Goal: Task Accomplishment & Management: Manage account settings

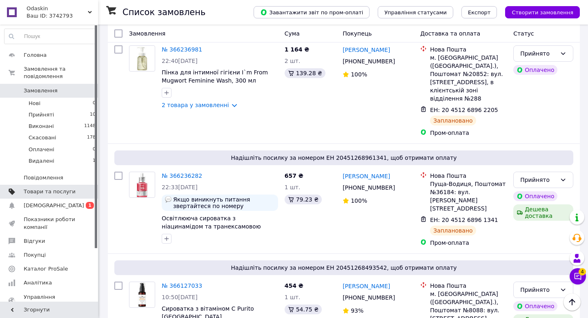
scroll to position [456, 0]
click at [60, 193] on span "Товари та послуги" at bounding box center [50, 191] width 52 height 7
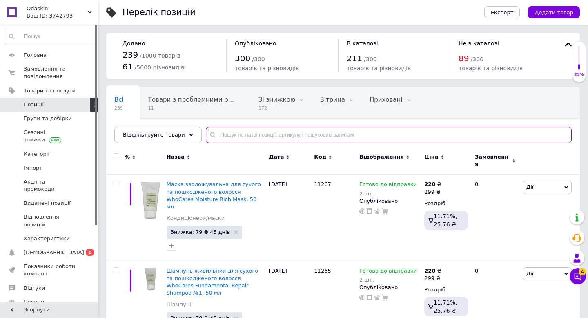
click at [248, 136] on input "text" at bounding box center [389, 135] width 366 height 16
paste input "Набір догляду проти акне Acnemy Zitminis"
type input "Набір догляду проти акне Acnemy Zitminis"
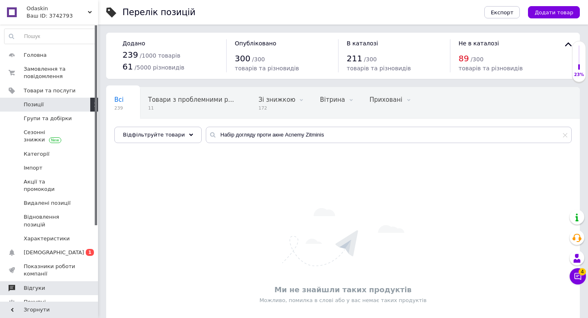
click at [47, 284] on span "Відгуки" at bounding box center [50, 287] width 52 height 7
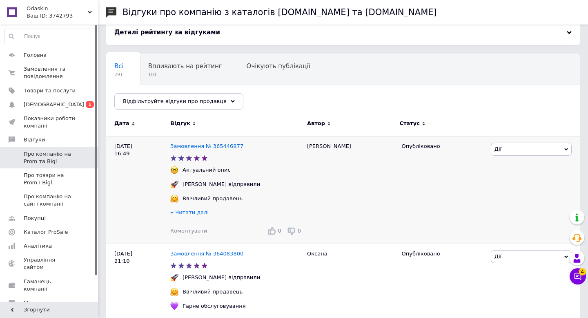
scroll to position [41, 0]
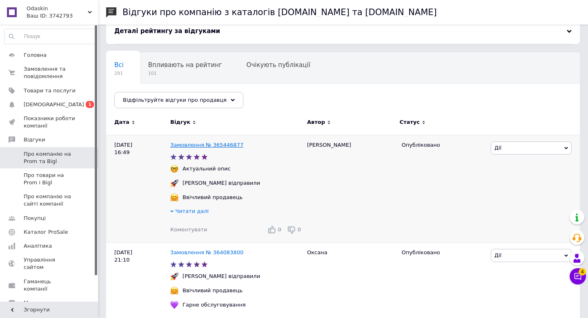
click at [224, 145] on link "Замовлення № 365446877" at bounding box center [206, 145] width 73 height 6
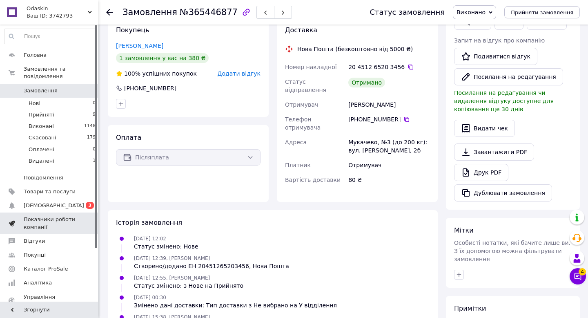
scroll to position [1, 0]
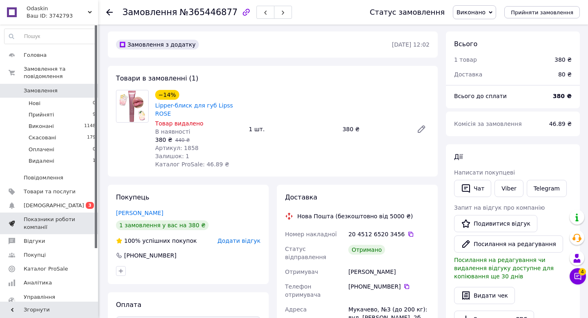
click at [68, 223] on span "Показники роботи компанії" at bounding box center [50, 223] width 52 height 15
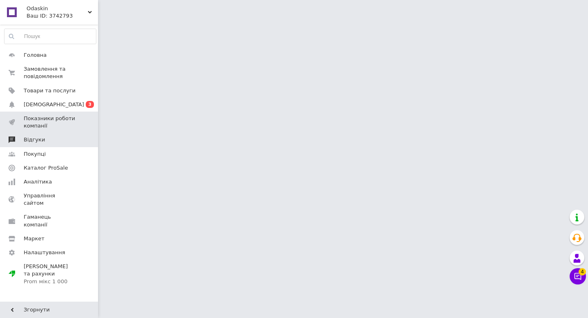
click at [56, 143] on span "Відгуки" at bounding box center [50, 139] width 52 height 7
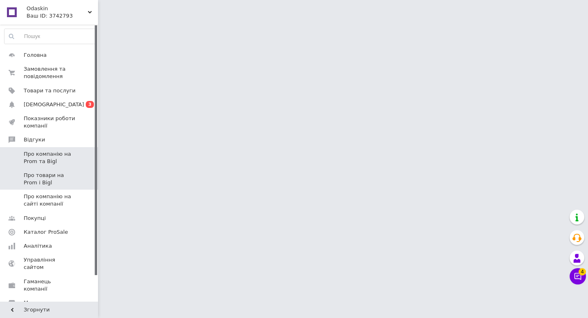
click at [64, 181] on span "Про товари на Prom і Bigl" at bounding box center [50, 179] width 52 height 15
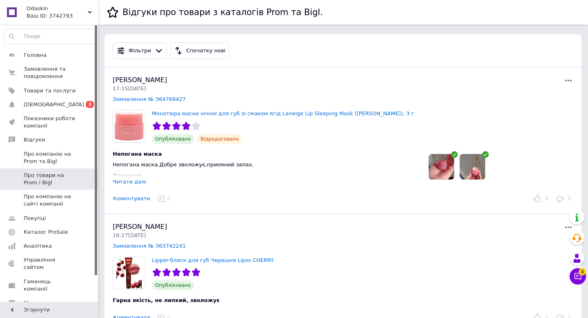
click at [131, 183] on div "Читати далі" at bounding box center [129, 181] width 33 height 6
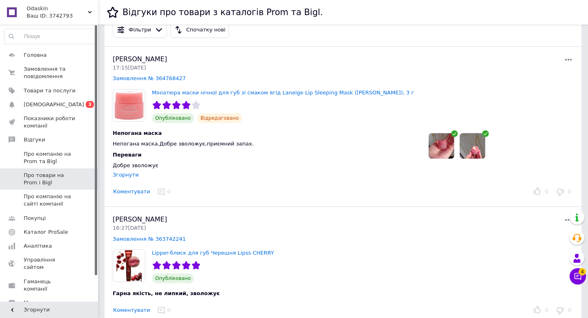
scroll to position [24, 0]
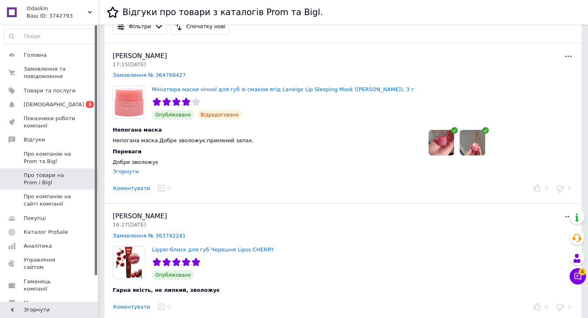
click at [453, 143] on img at bounding box center [441, 142] width 25 height 25
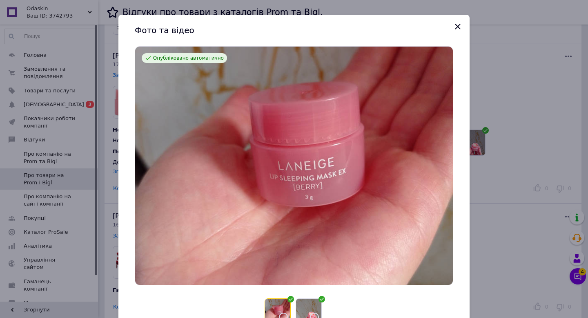
click at [314, 308] on img at bounding box center [308, 311] width 25 height 25
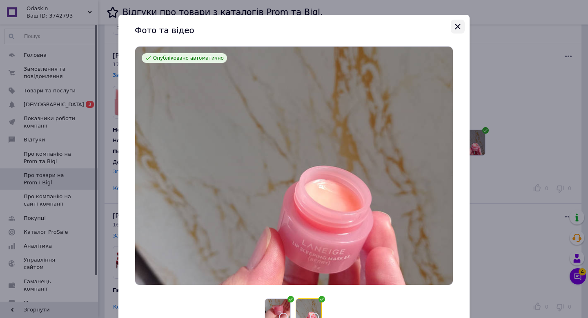
click at [455, 24] on icon "Закрыть" at bounding box center [458, 27] width 10 height 10
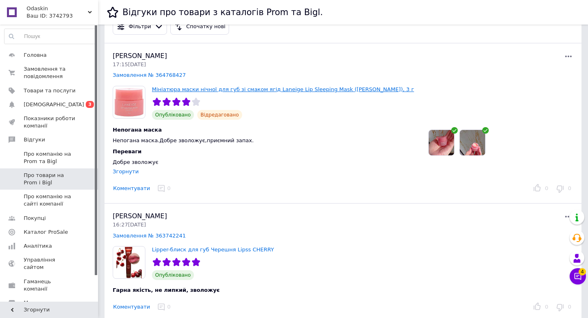
click at [232, 90] on link "Мініатюра маски нічної для губ зі смаком ягід Laneige Lip Sleeping Mask (Berry)…" at bounding box center [283, 89] width 262 height 6
